Goal: Obtain resource: Download file/media

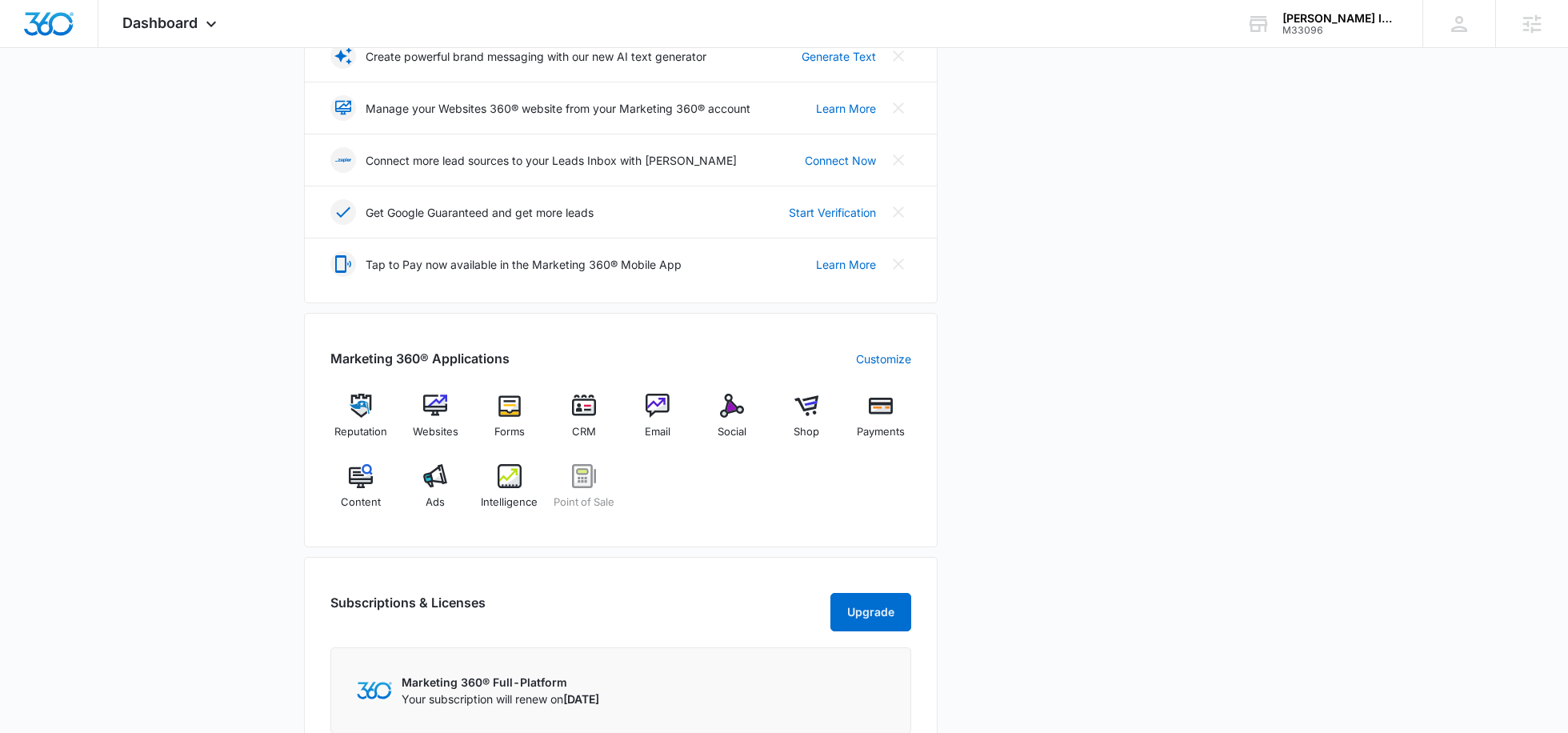
scroll to position [394, 0]
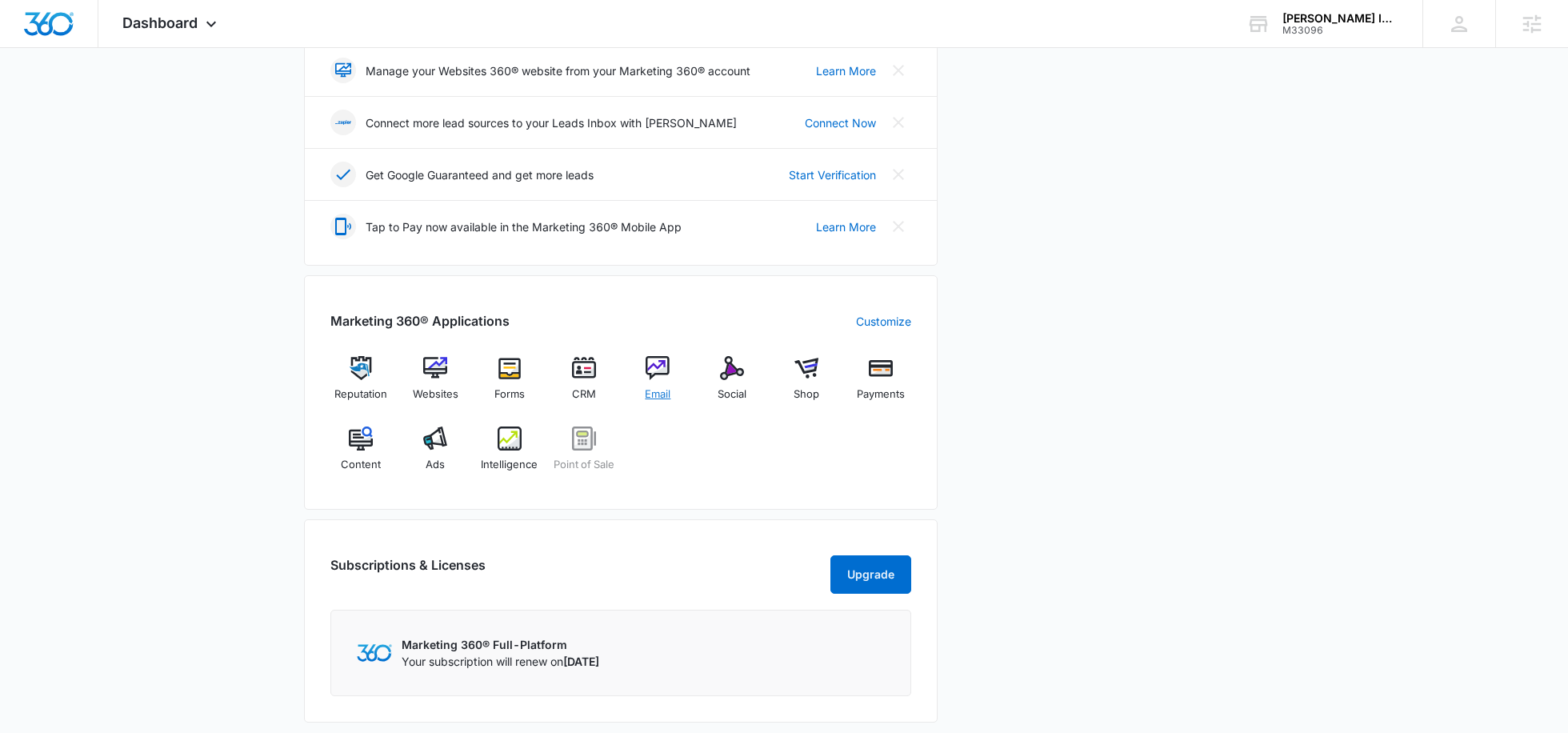
click at [650, 375] on img at bounding box center [658, 368] width 24 height 24
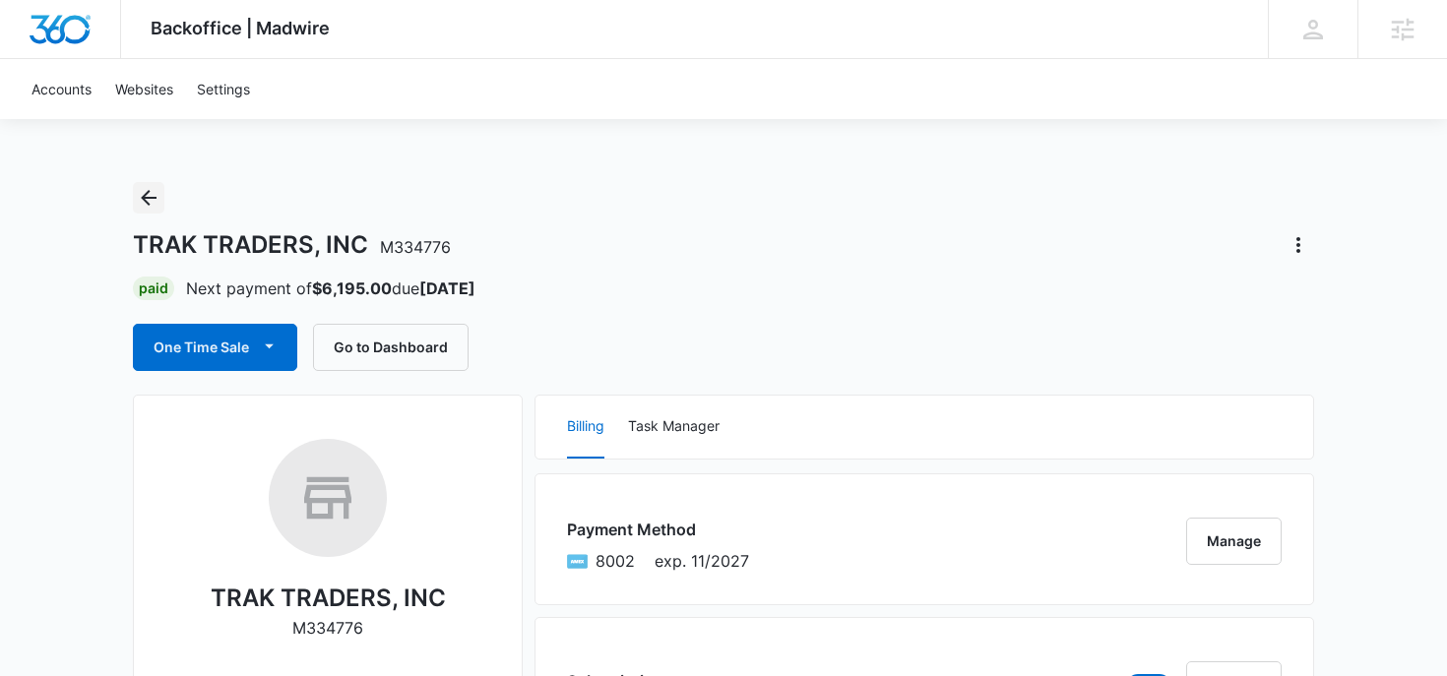
click at [151, 197] on icon "Back" at bounding box center [149, 198] width 16 height 16
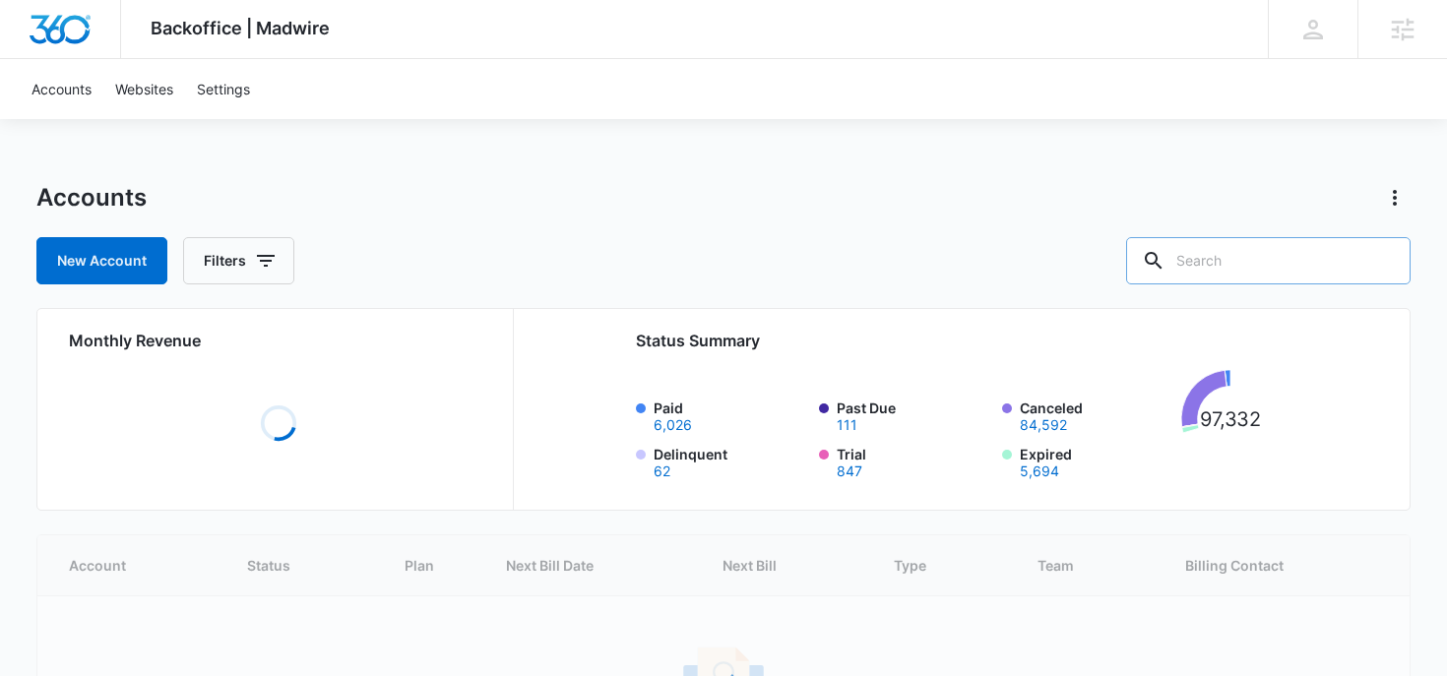
click at [1238, 253] on input "text" at bounding box center [1268, 260] width 284 height 47
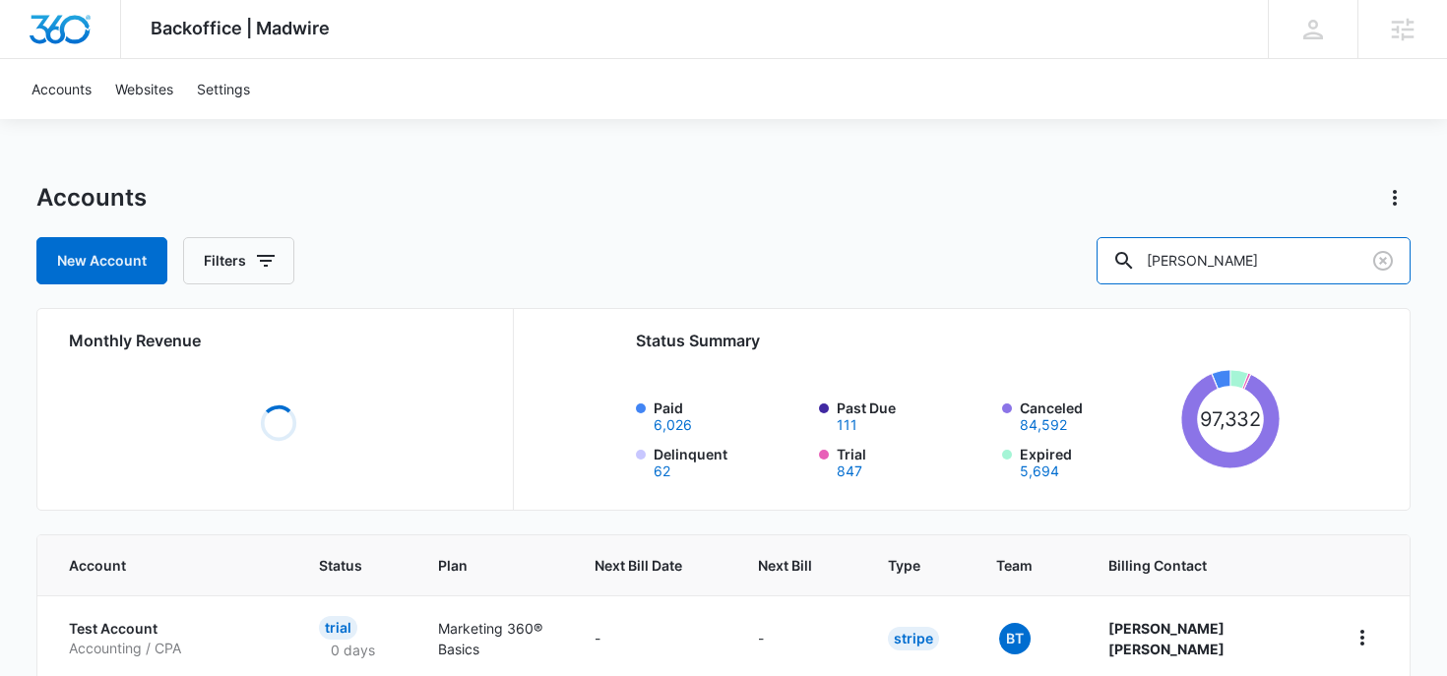
type input "hennick's"
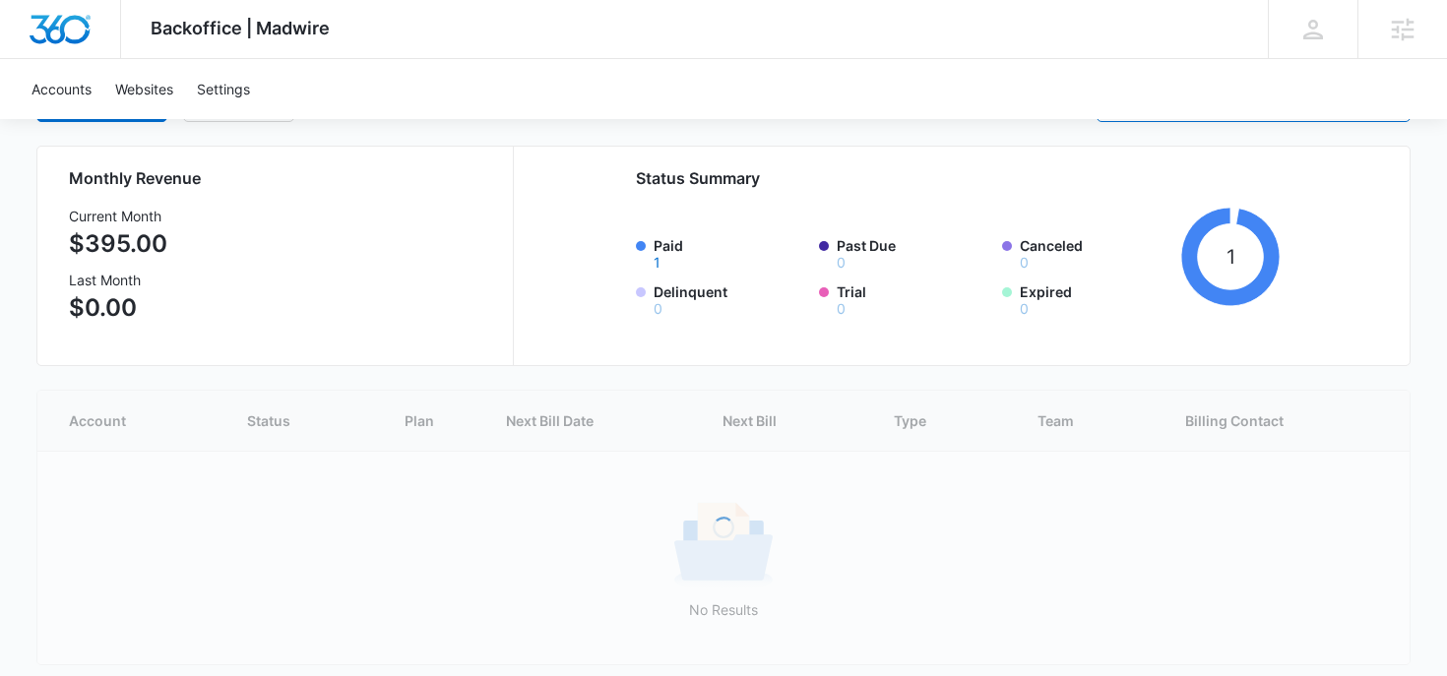
scroll to position [114, 0]
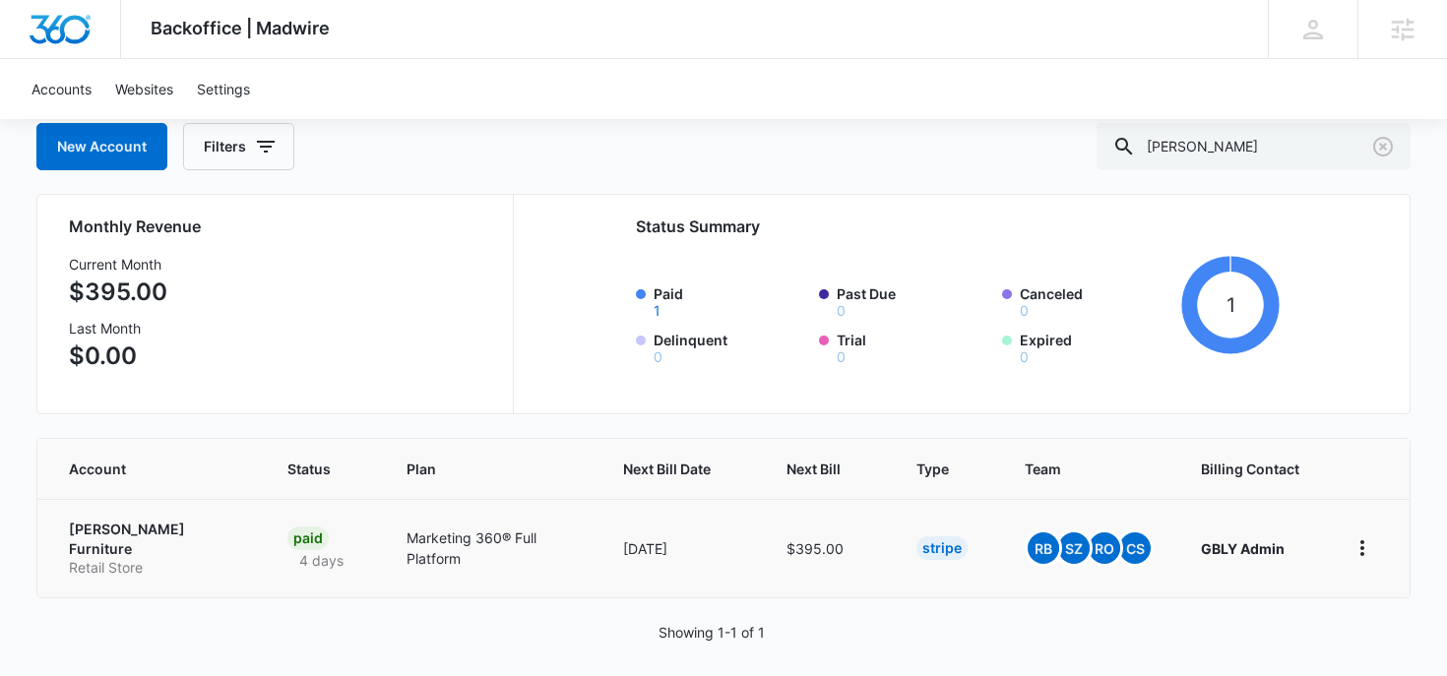
click at [153, 537] on p "Hennick's Furniture" at bounding box center [155, 539] width 172 height 38
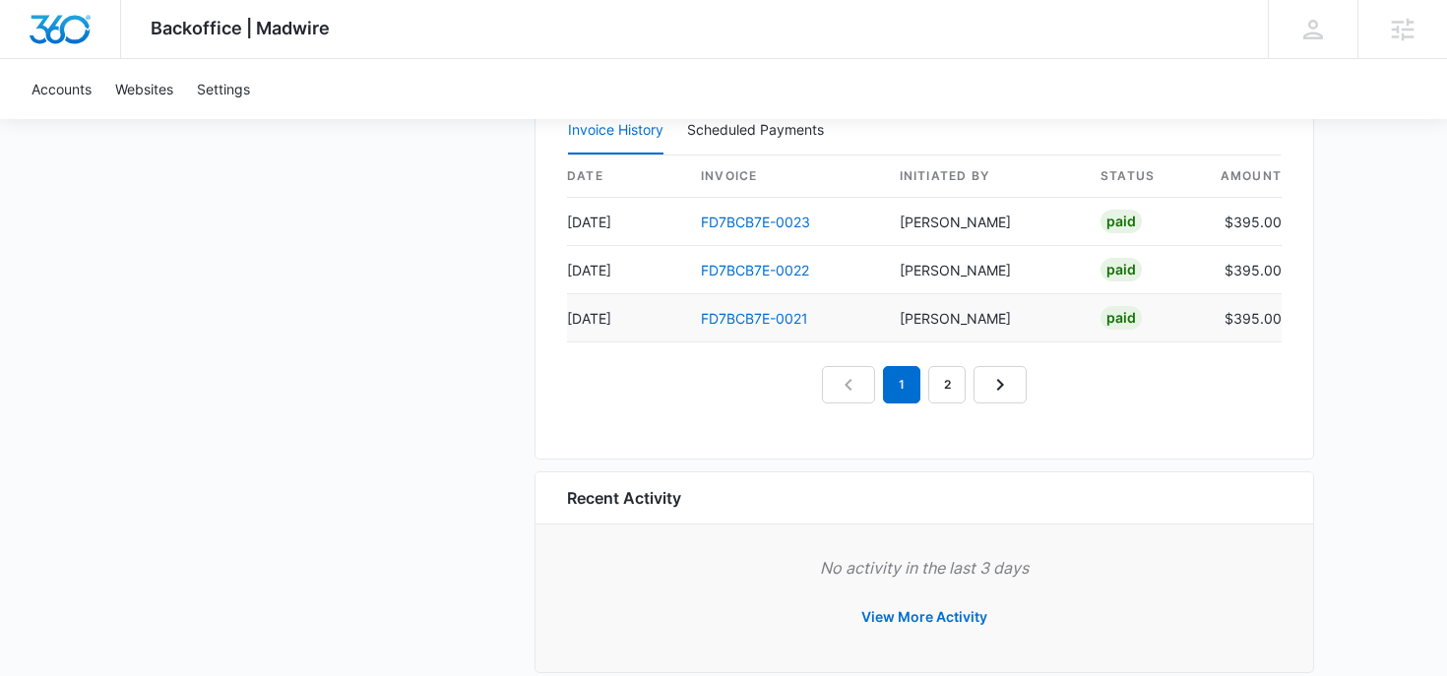
scroll to position [2094, 0]
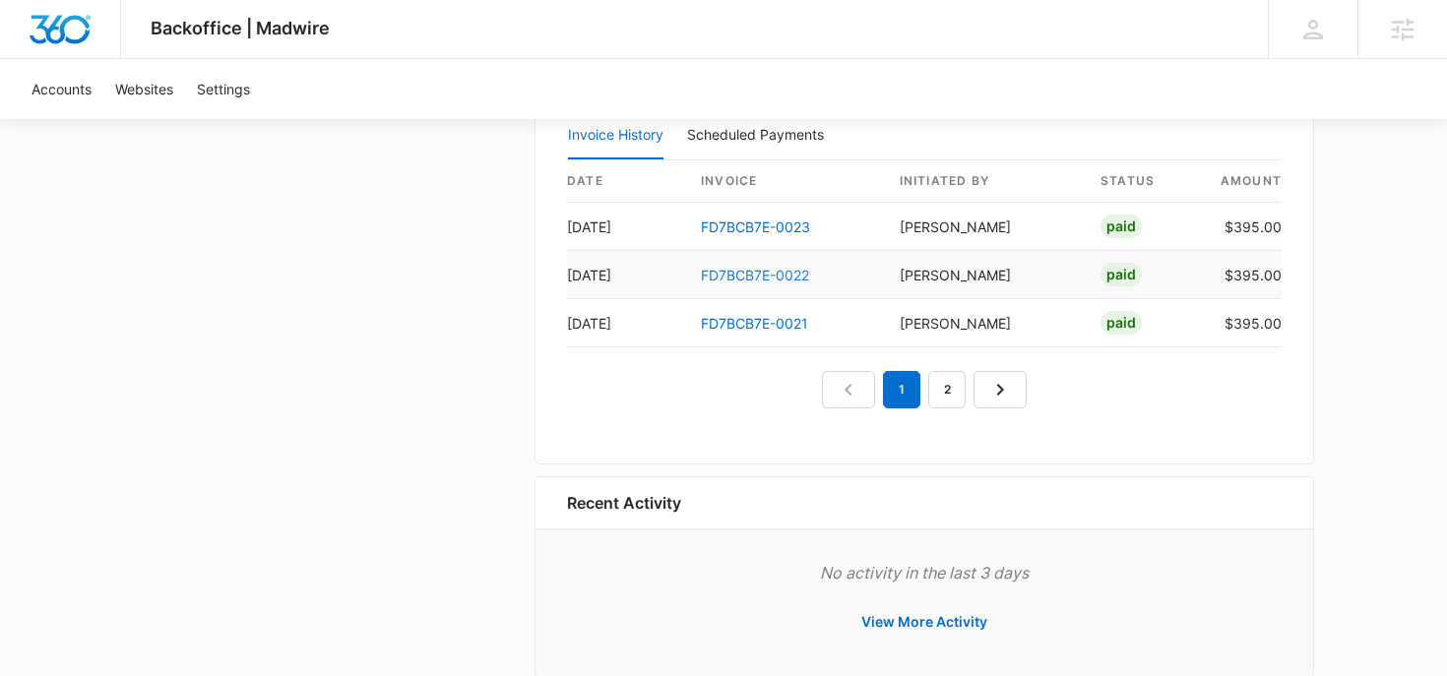
click at [762, 270] on link "FD7BCB7E-0022" at bounding box center [755, 275] width 108 height 17
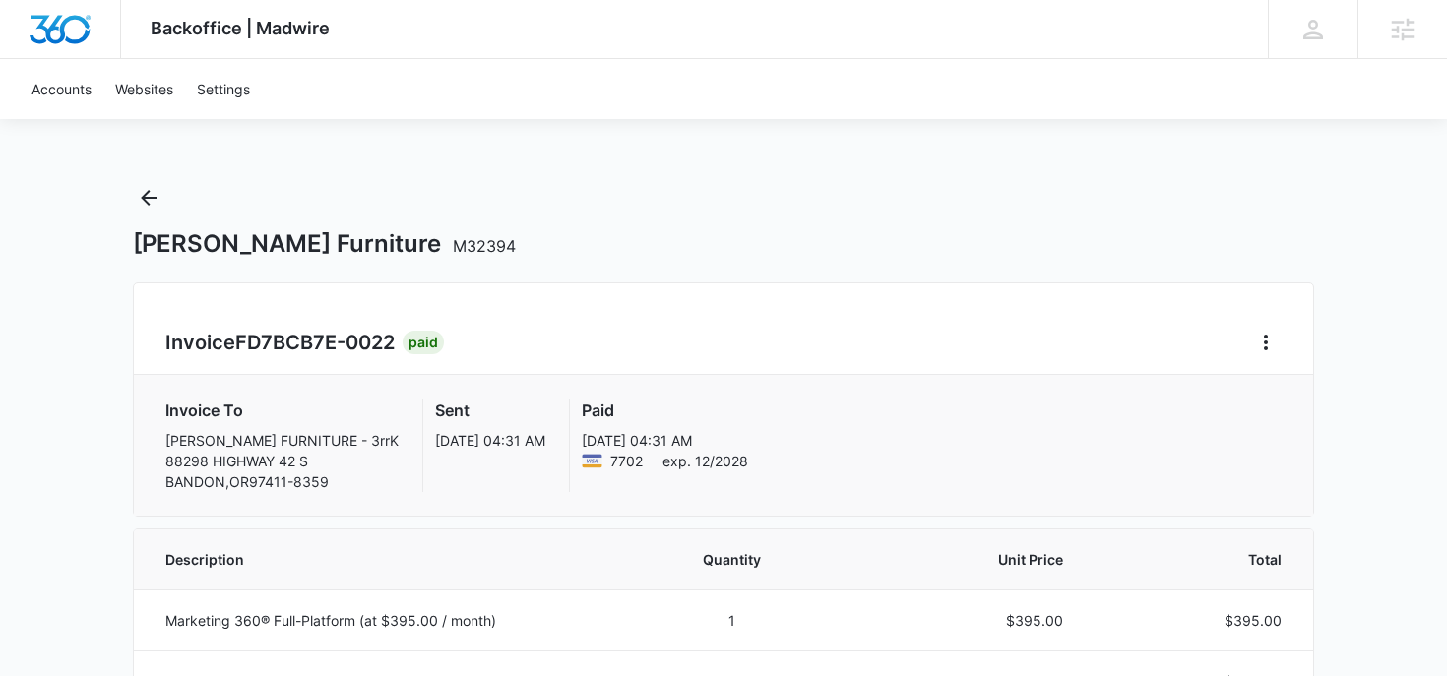
click at [1289, 339] on div "Invoice FD7BCB7E-0022 Paid Invoice To HENNICK'S FURNITURE - 3rrK 88298 HIGHWAY …" at bounding box center [723, 400] width 1181 height 234
click at [1269, 339] on icon "Home" at bounding box center [1266, 343] width 24 height 24
click at [1319, 403] on link "Download Invoice" at bounding box center [1332, 397] width 114 height 17
click at [155, 186] on icon "Back" at bounding box center [149, 198] width 24 height 24
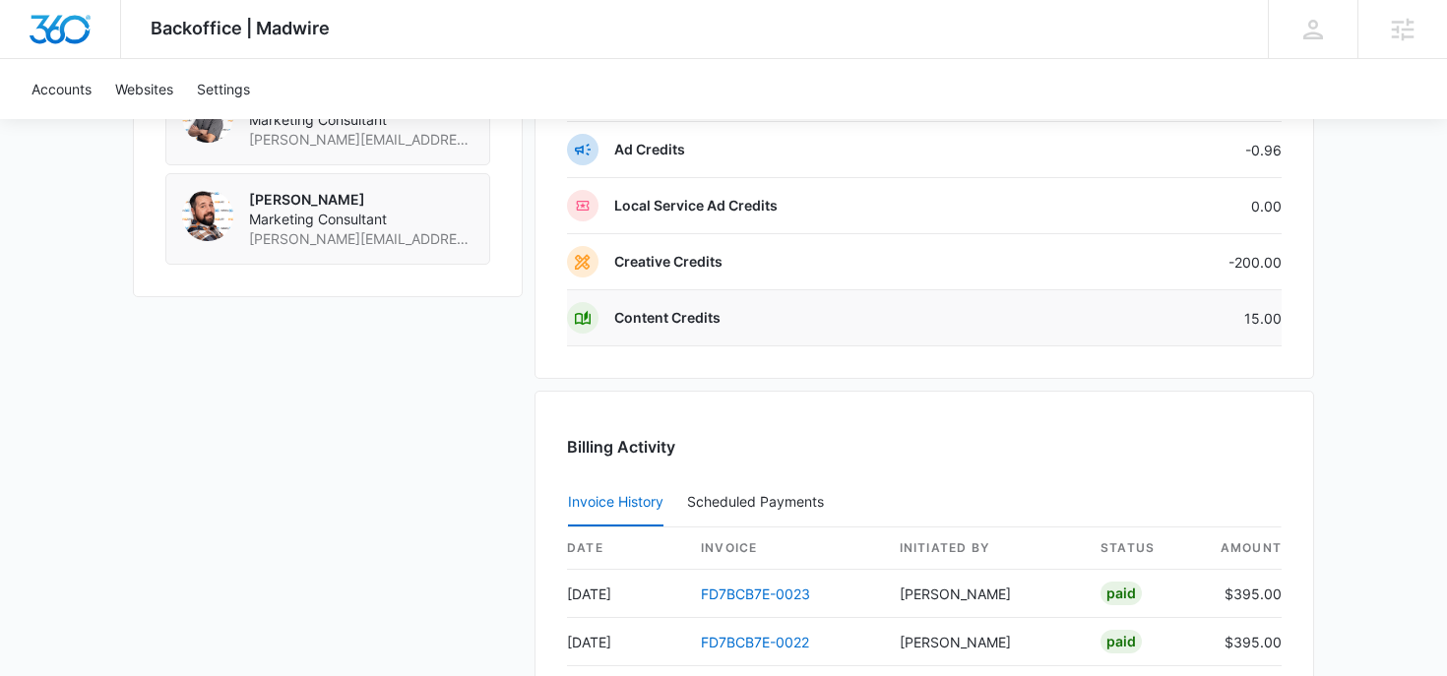
scroll to position [1933, 0]
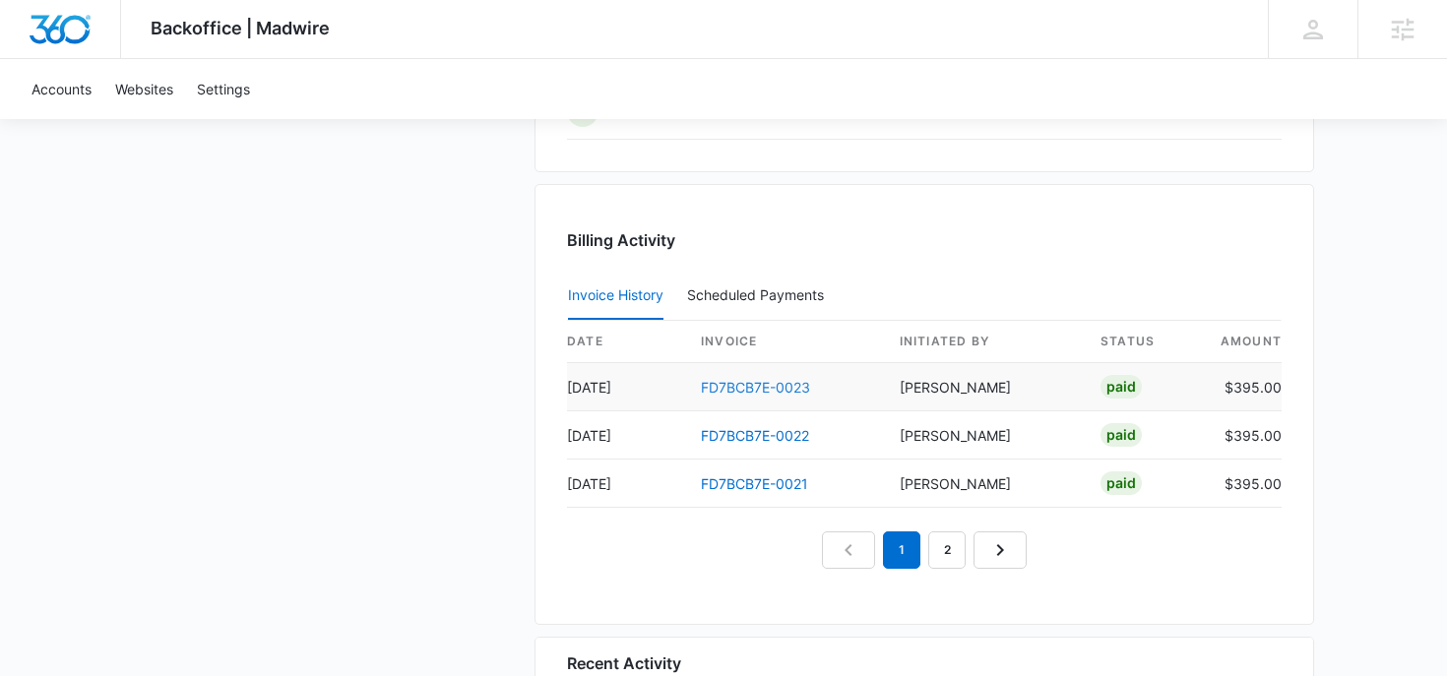
click at [741, 389] on link "FD7BCB7E-0023" at bounding box center [755, 387] width 109 height 17
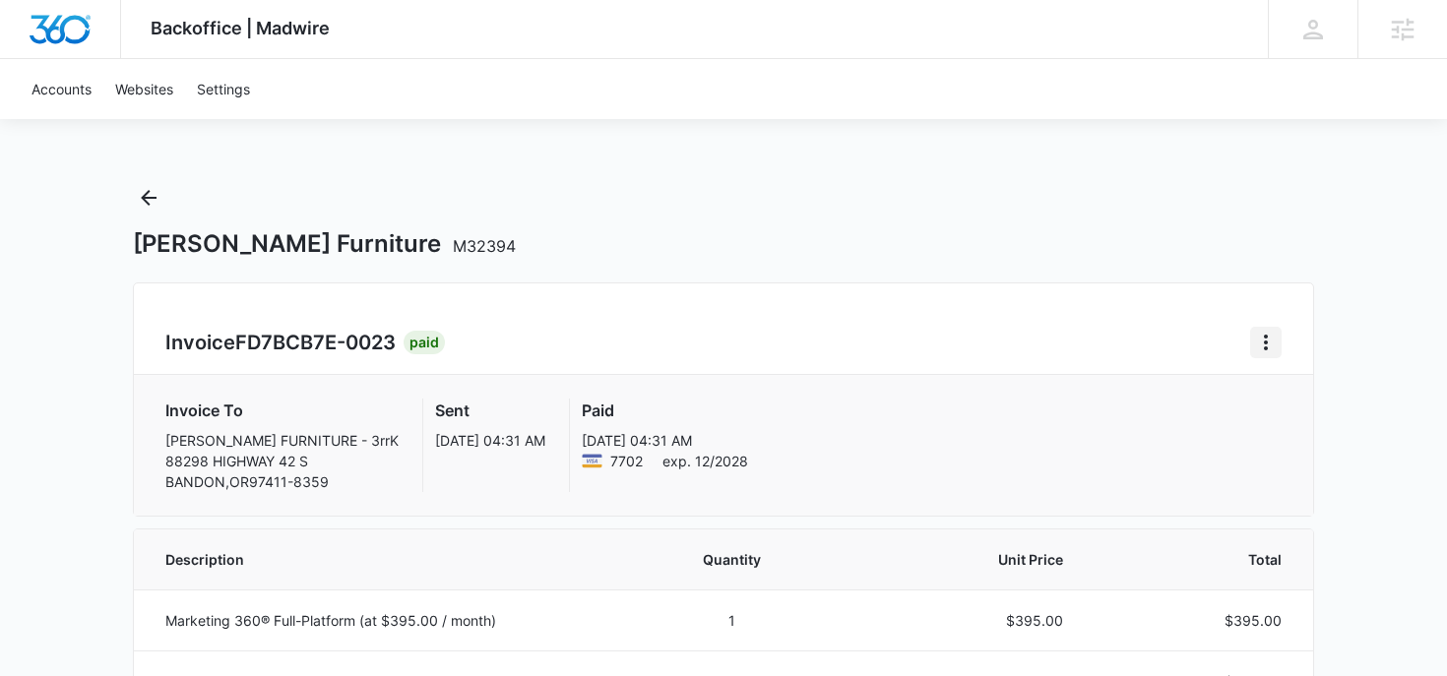
click at [1262, 339] on icon "Home" at bounding box center [1266, 343] width 24 height 24
click at [1281, 397] on link "Download Invoice" at bounding box center [1332, 397] width 114 height 17
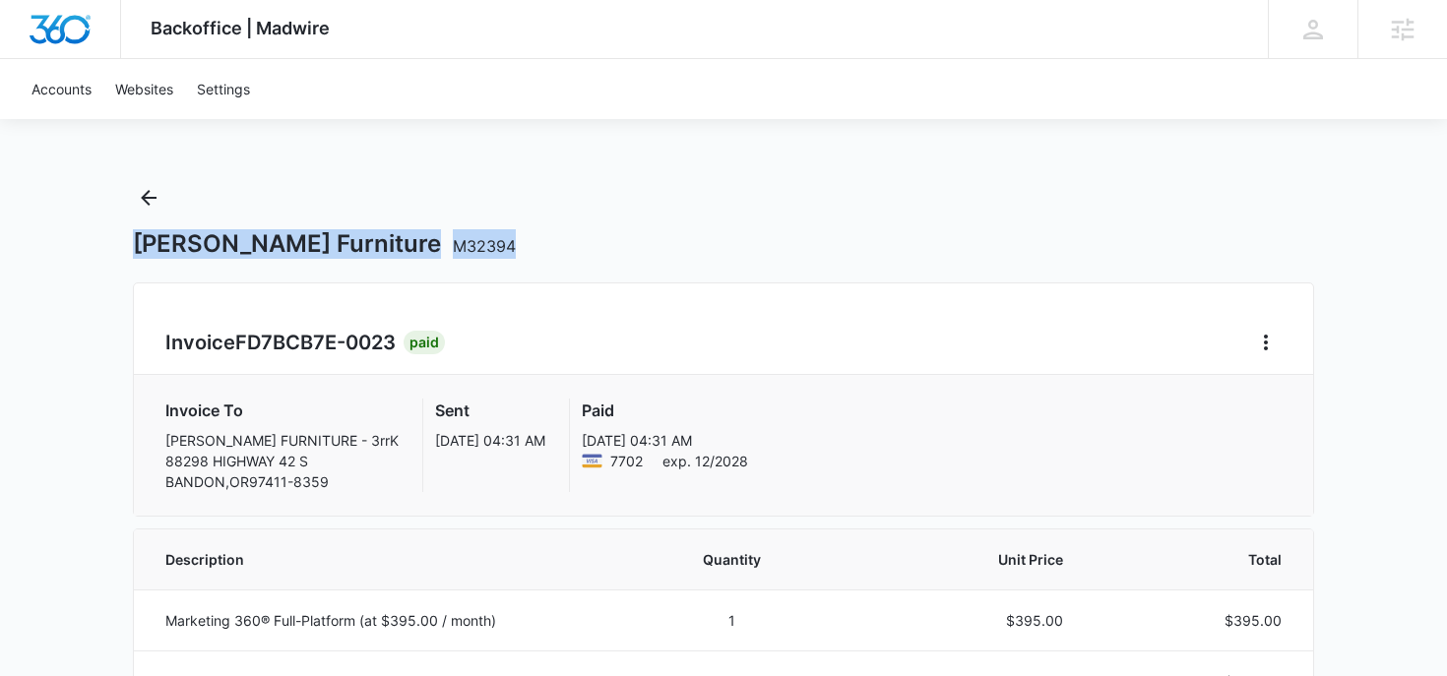
drag, startPoint x: 428, startPoint y: 245, endPoint x: 134, endPoint y: 245, distance: 294.3
click at [134, 245] on h1 "Hennick's Furniture M32394" at bounding box center [324, 244] width 383 height 30
copy h1 "Hennick's Furniture M32394"
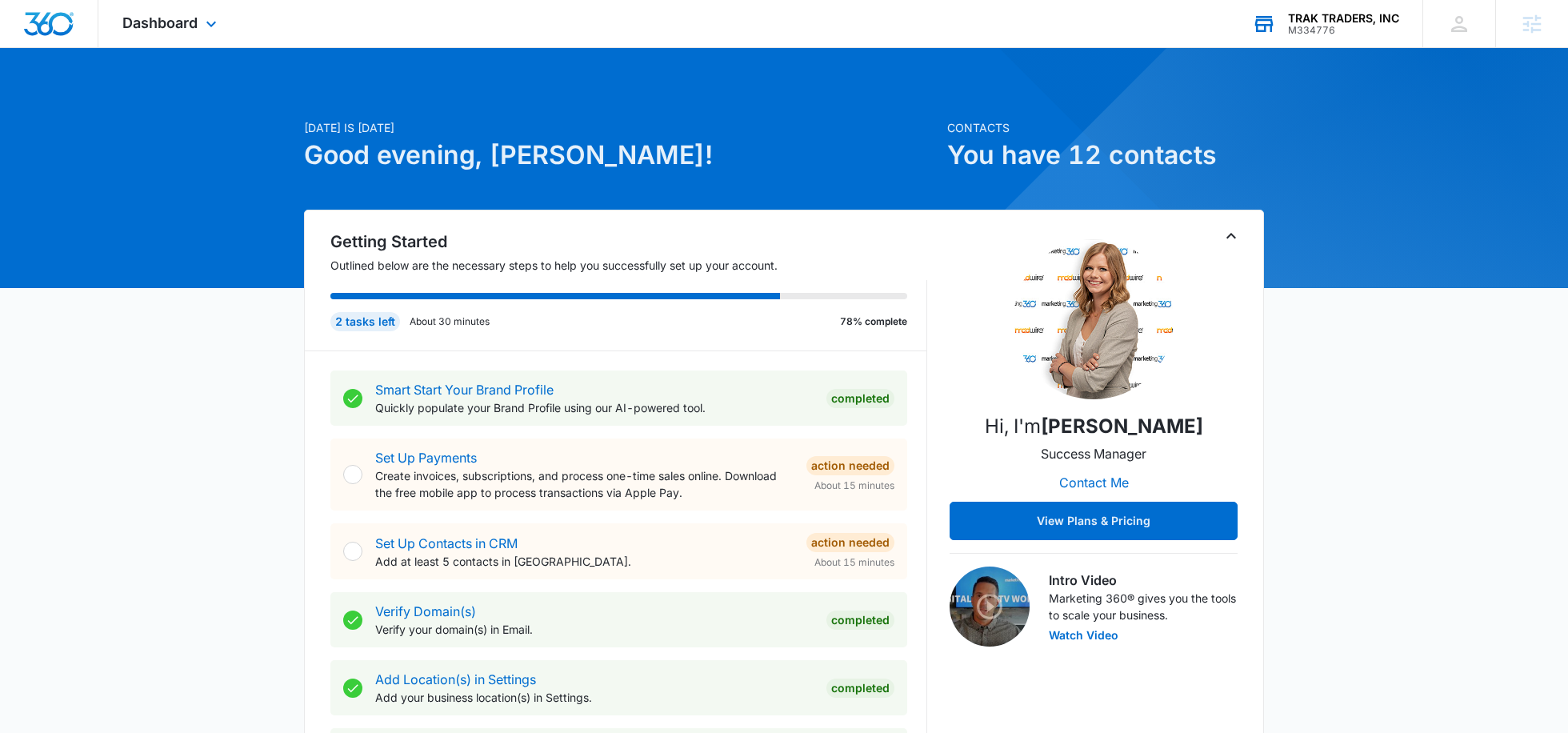
click at [1338, 28] on div "M334776" at bounding box center [1344, 31] width 111 height 11
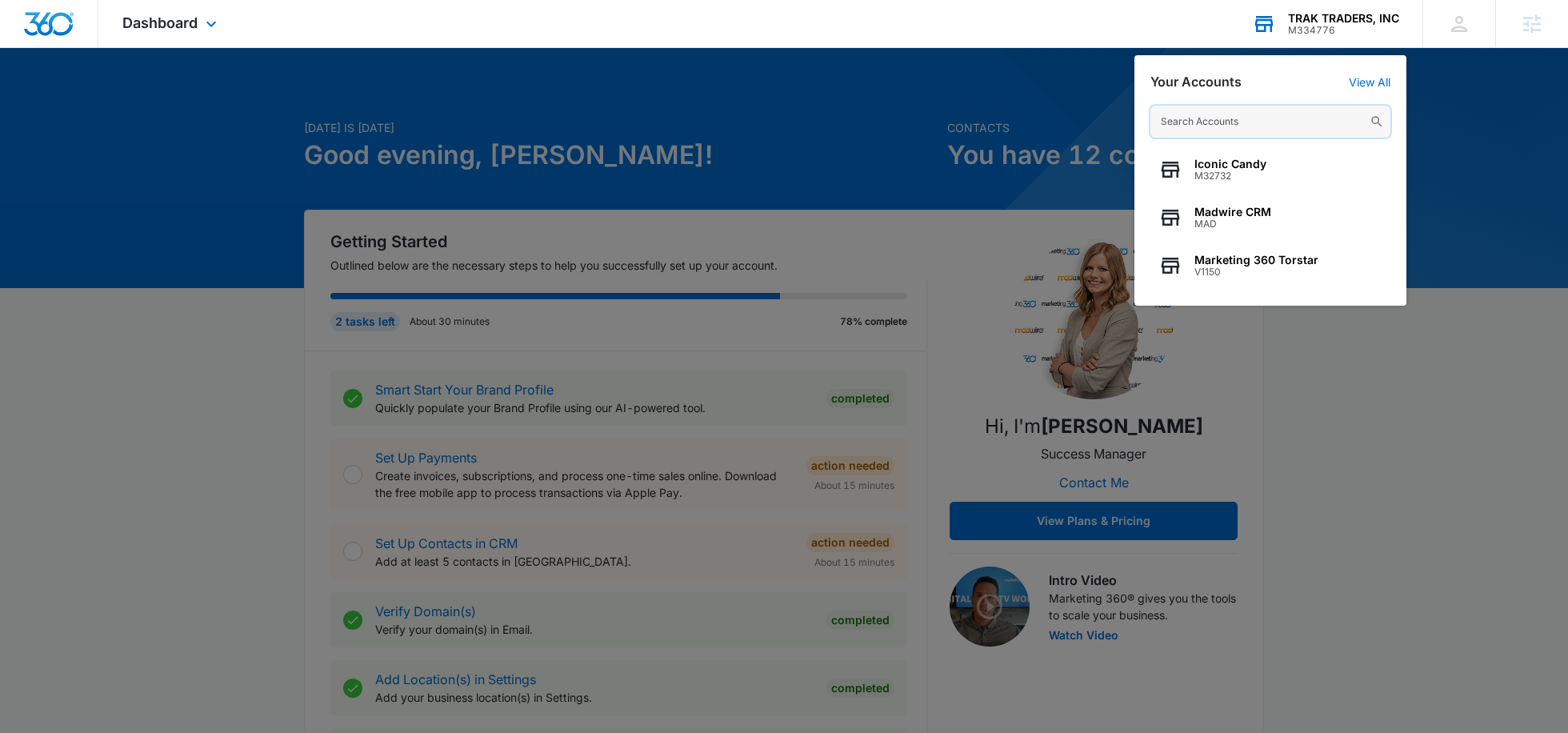
click at [1209, 130] on input "text" at bounding box center [1270, 121] width 240 height 32
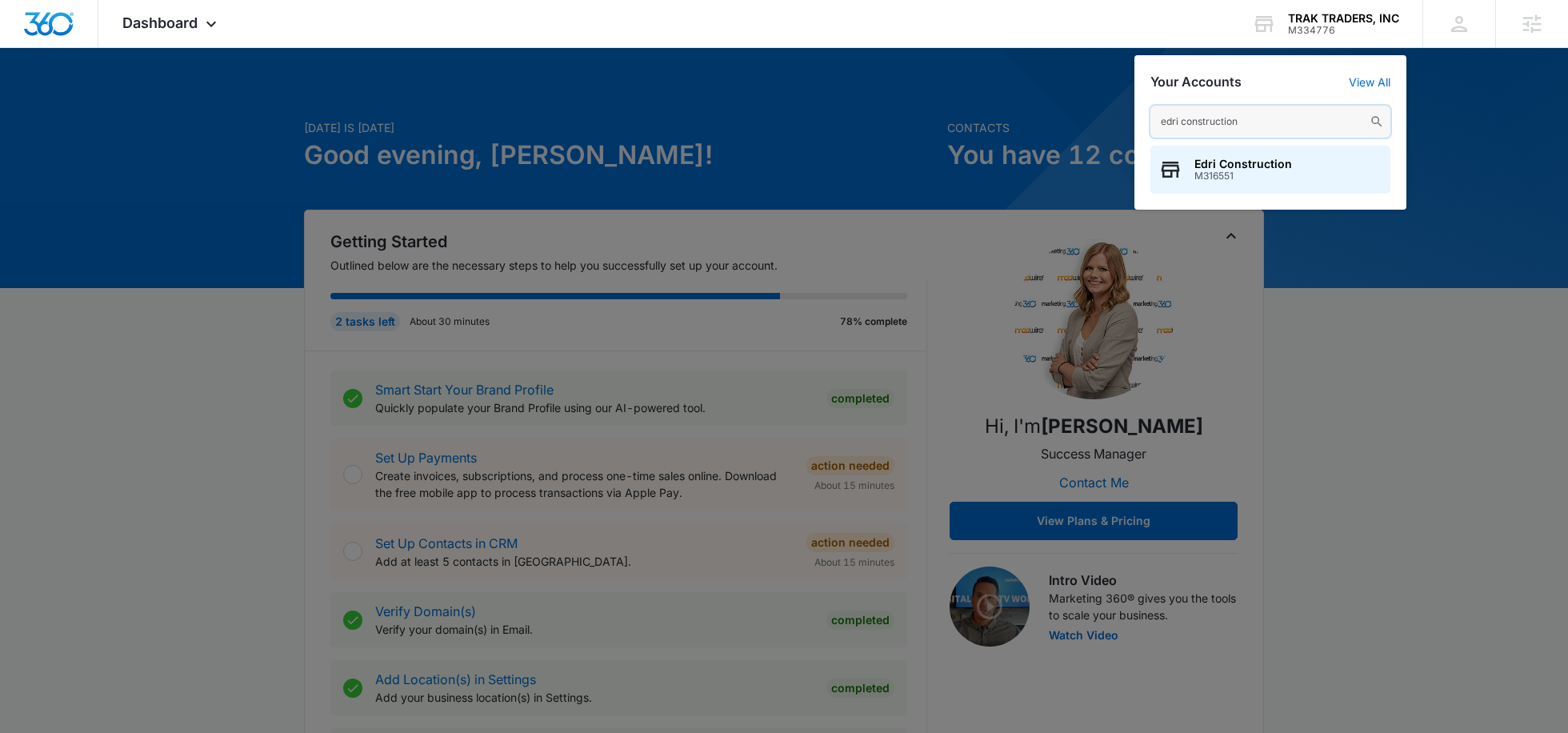
type input "edri construction"
click at [1218, 179] on span "M316551" at bounding box center [1244, 176] width 98 height 11
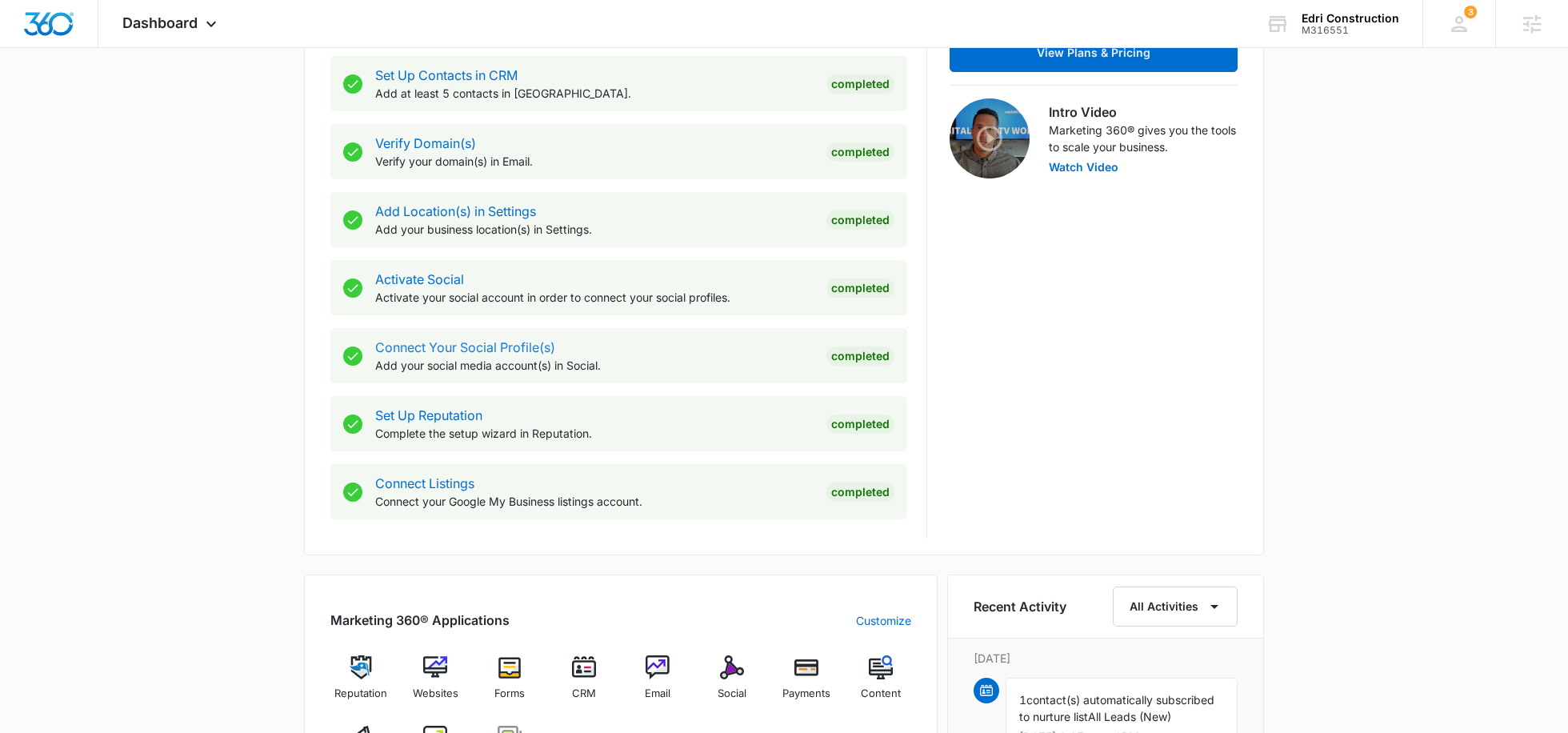
scroll to position [581, 0]
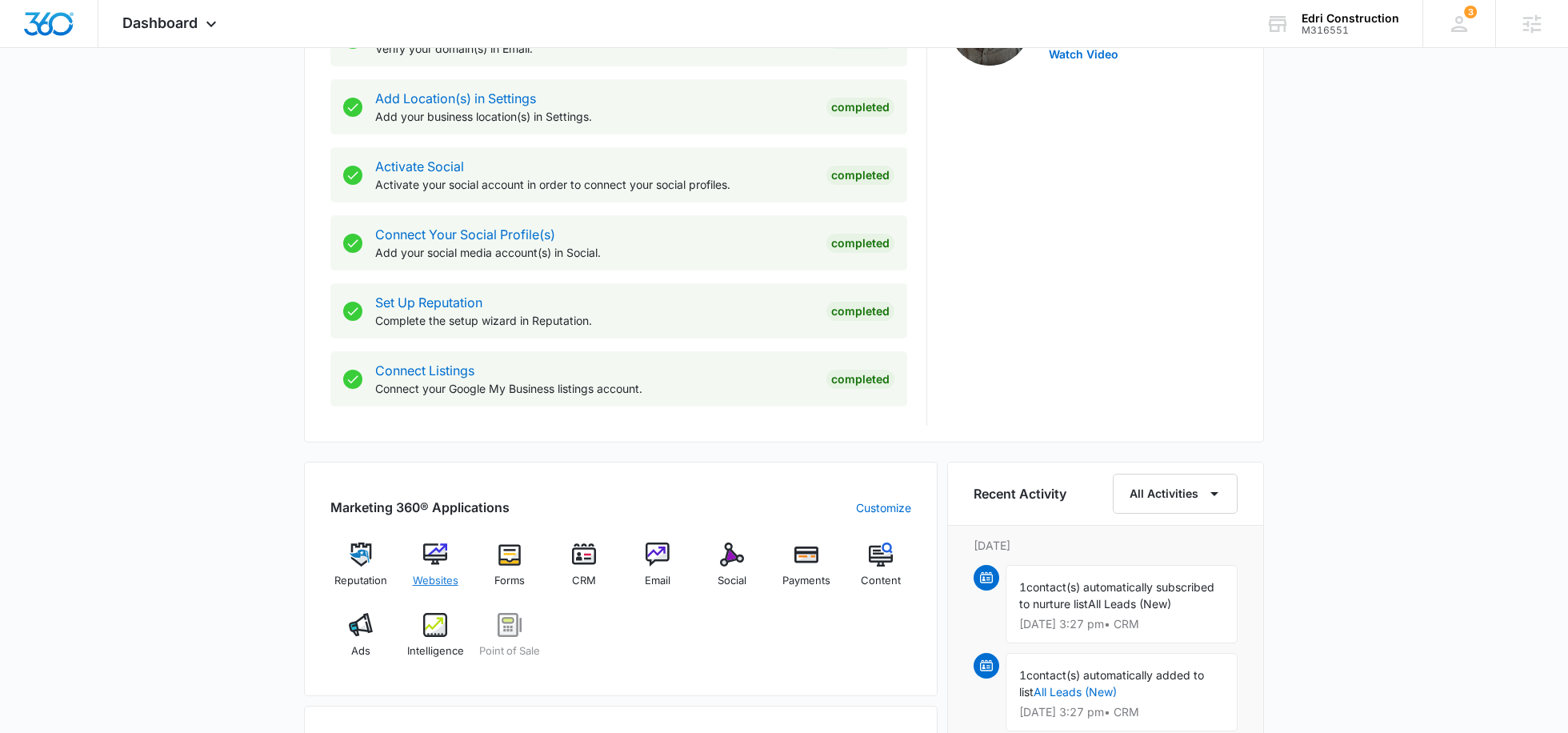
click at [432, 546] on img at bounding box center [436, 554] width 24 height 24
